Goal: Task Accomplishment & Management: Manage account settings

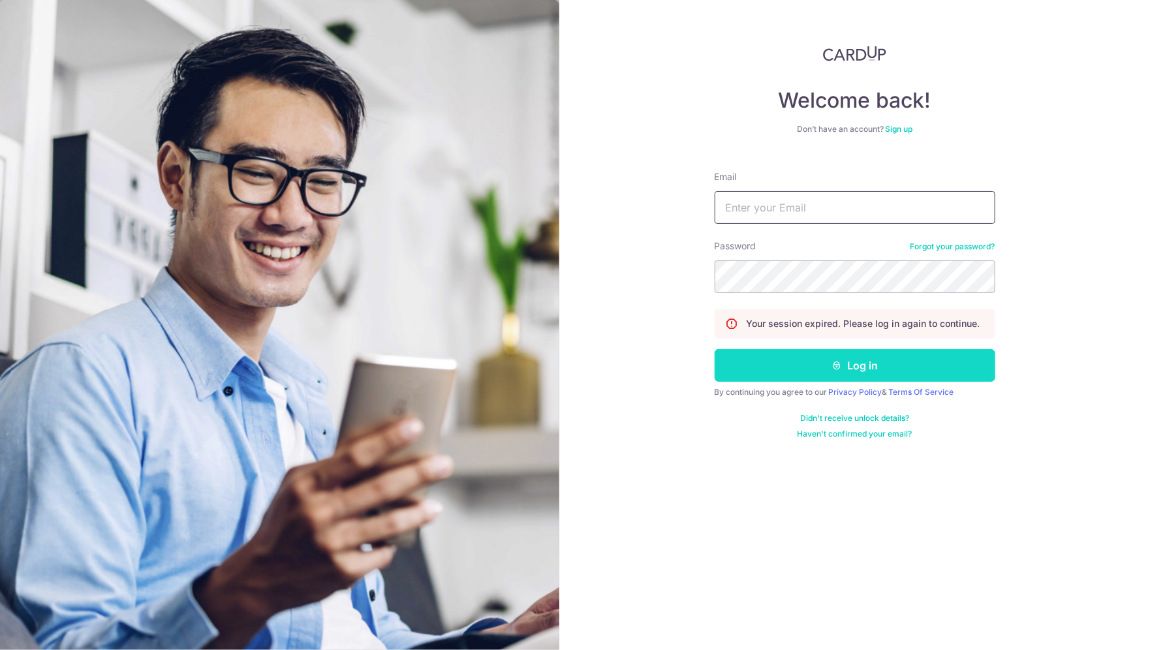
type input "[EMAIL_ADDRESS][DOMAIN_NAME]"
click at [914, 359] on button "Log in" at bounding box center [854, 365] width 281 height 33
